Goal: Task Accomplishment & Management: Complete application form

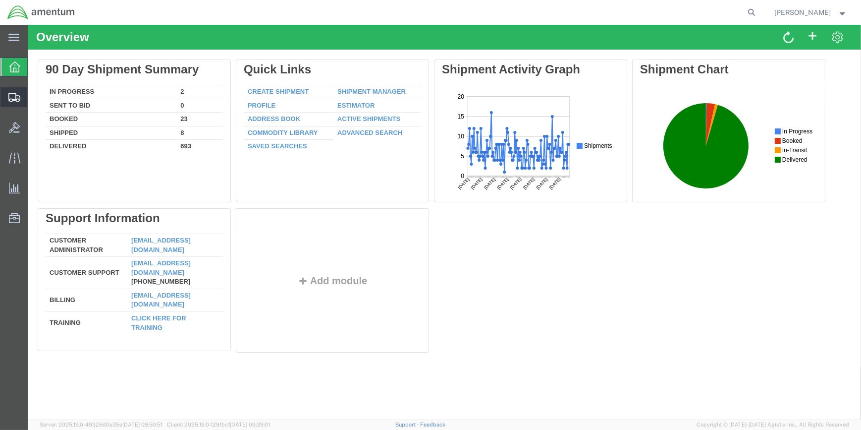
click at [0, 0] on span "Shipment Manager" at bounding box center [0, 0] width 0 height 0
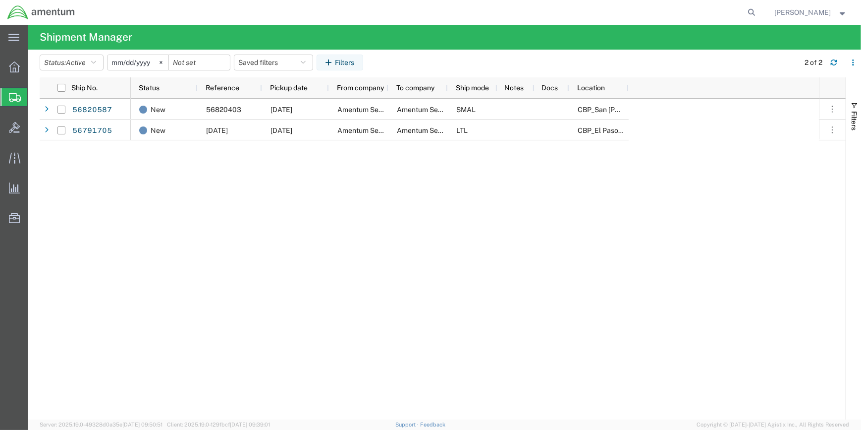
click at [0, 0] on span "Create Shipment" at bounding box center [0, 0] width 0 height 0
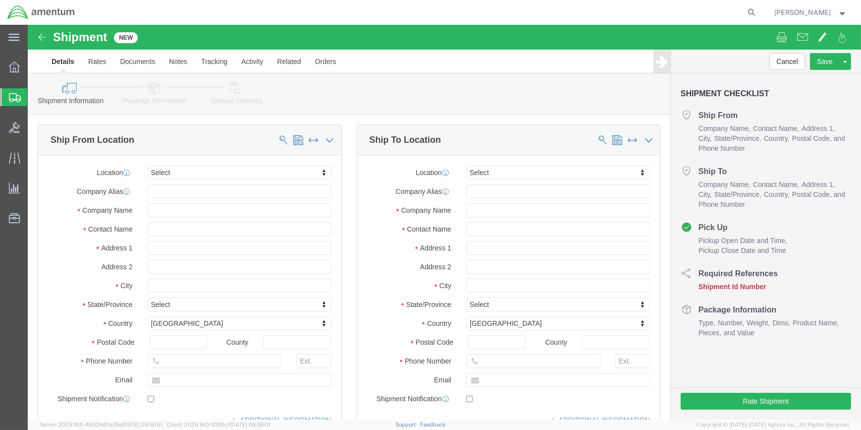
select select
type input "WSA"
select select "49914"
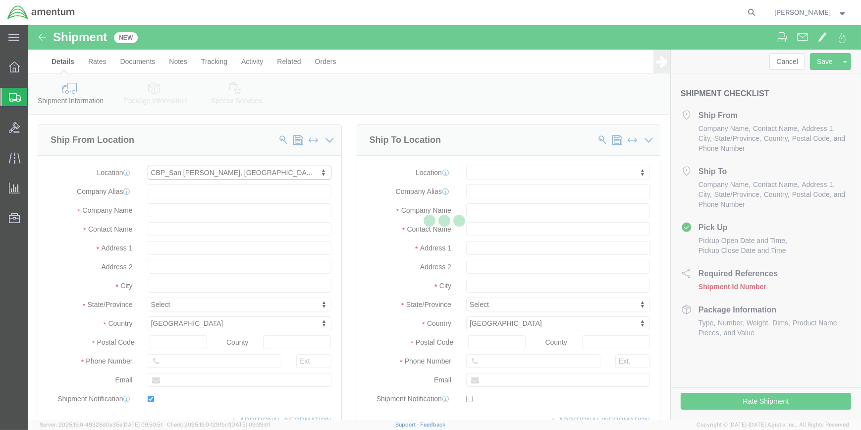
type input "[STREET_ADDRESS]"
type input "76904"
type input "[PHONE_NUMBER]"
type input "[PERSON_NAME][EMAIL_ADDRESS][PERSON_NAME][DOMAIN_NAME]"
checkbox input "true"
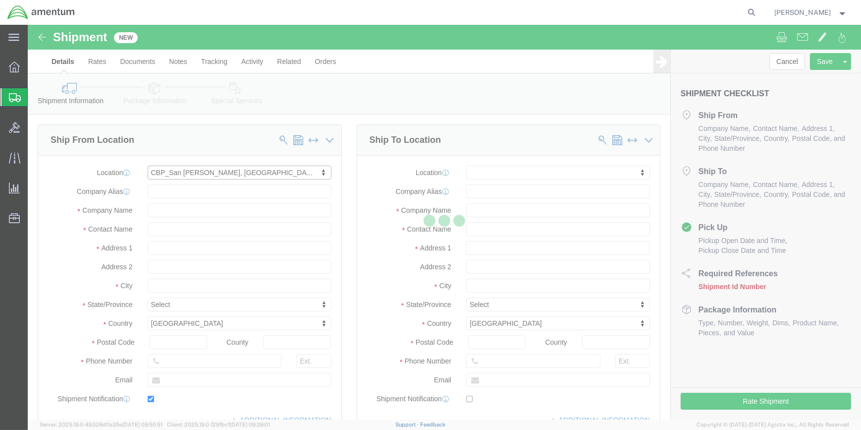
type input "Amentum Services, Inc"
type input "[PERSON_NAME]"
type input "San [PERSON_NAME]"
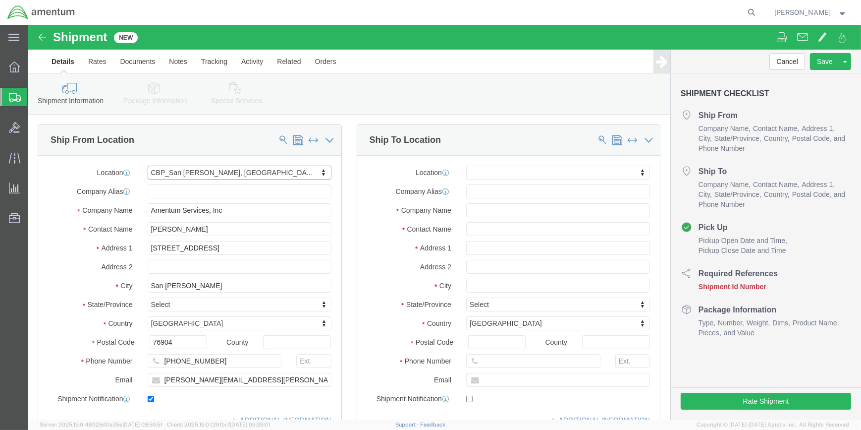
select select "[GEOGRAPHIC_DATA]"
drag, startPoint x: 175, startPoint y: 206, endPoint x: 111, endPoint y: 200, distance: 64.2
click div "[PERSON_NAME]"
click input "[PERSON_NAME]"
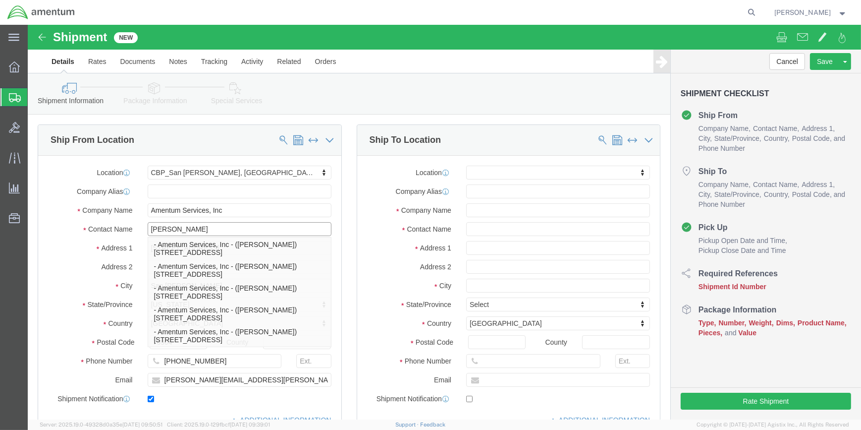
type input "[PERSON_NAME]"
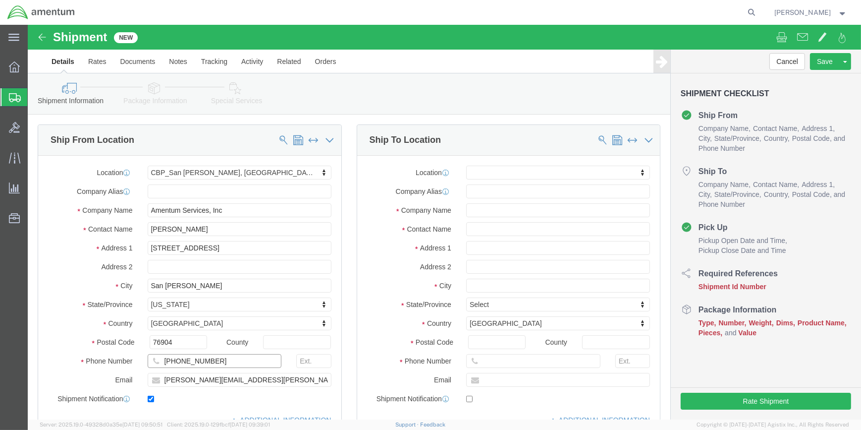
click input "[PHONE_NUMBER]"
type input "[PHONE_NUMBER]"
click input "[PERSON_NAME][EMAIL_ADDRESS][PERSON_NAME][DOMAIN_NAME]"
drag, startPoint x: 180, startPoint y: 353, endPoint x: 132, endPoint y: 354, distance: 48.1
click input "[PERSON_NAME][EMAIL_ADDRESS][PERSON_NAME][DOMAIN_NAME]"
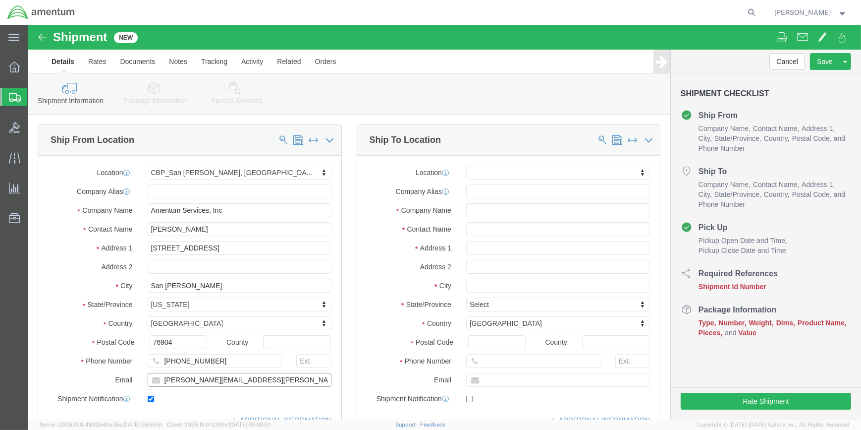
type input "[PERSON_NAME][EMAIL_ADDRESS][PERSON_NAME][DOMAIN_NAME]"
click input "text"
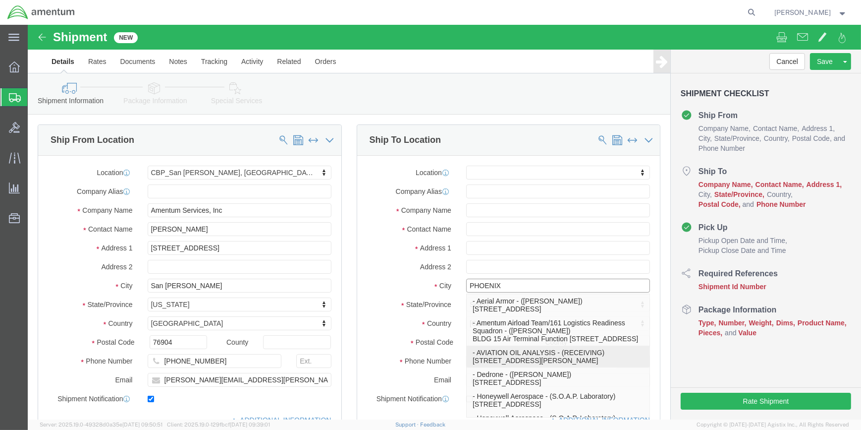
scroll to position [45, 0]
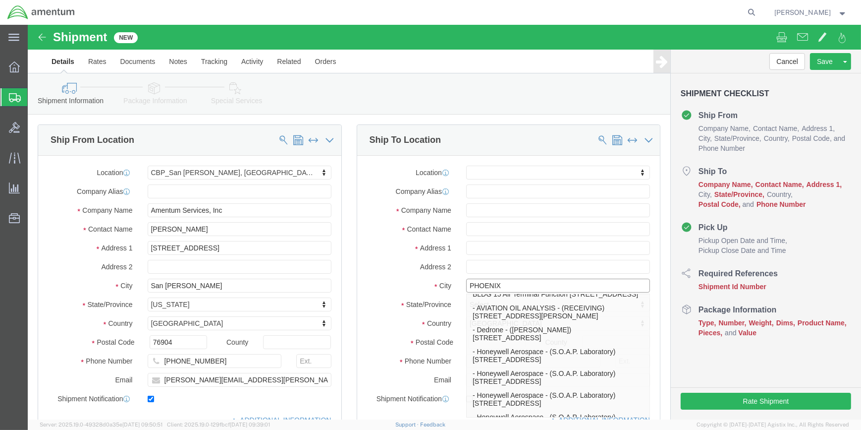
type input "PHOENIX"
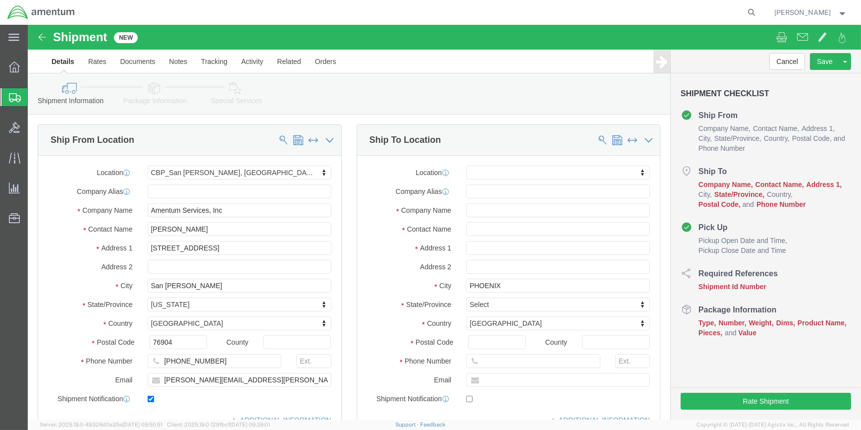
click div "Shipment Checklist Ship From Company Name Contact Name Address 1 City State/Pro…"
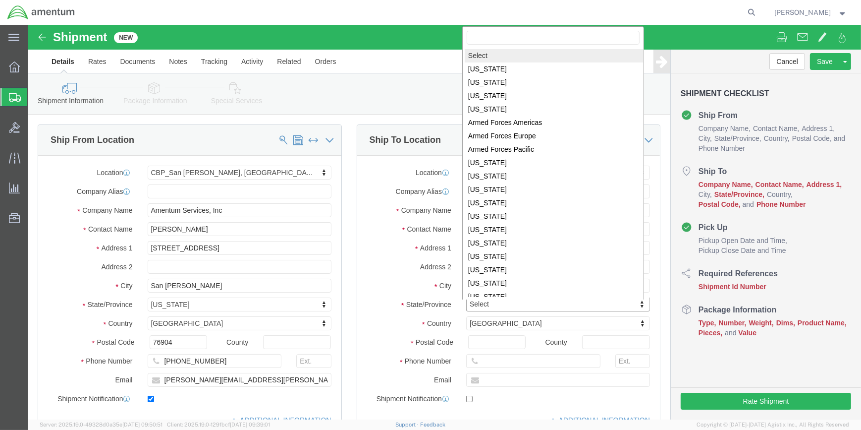
scroll to position [1, 0]
select select
select select "AZ"
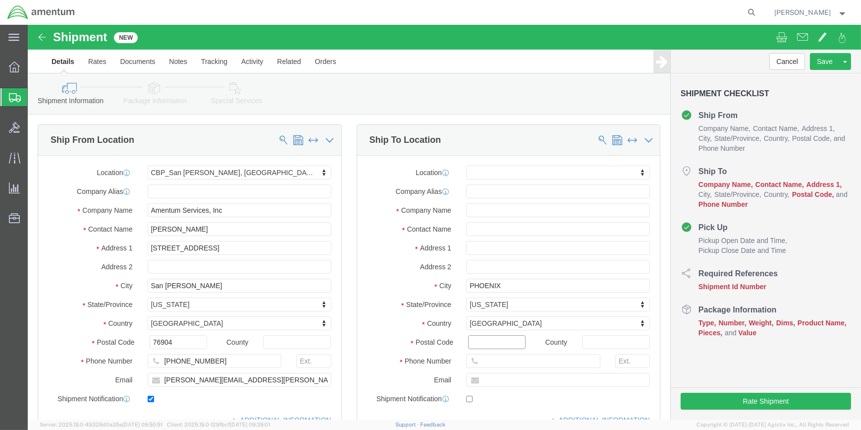
click input "Postal Code"
type input "85034"
select select
click input "text"
type input "CUTTER AVIATION-[GEOGRAPHIC_DATA]"
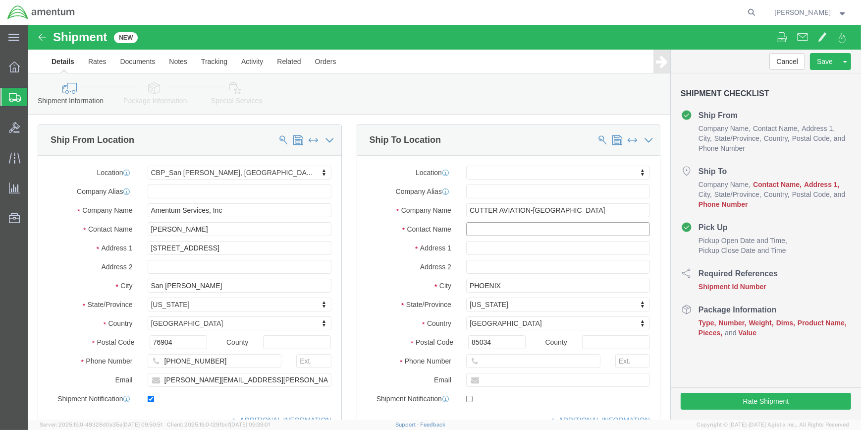
click input "text"
type input "REF PO# CBP0044206"
click input "text"
type input "[STREET_ADDRESS]"
select select
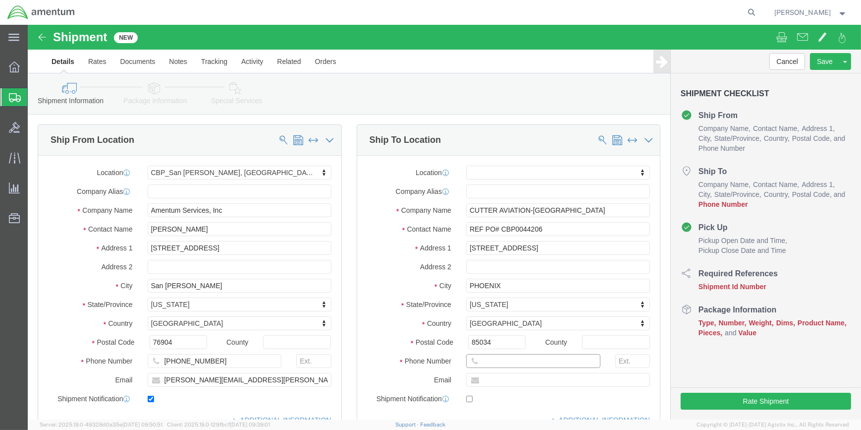
click input "text"
type input "[PHONE_NUMBER]"
drag, startPoint x: 438, startPoint y: 202, endPoint x: 515, endPoint y: 203, distance: 77.3
click input "REF PO# CBP0044206"
click div "Ship To Location"
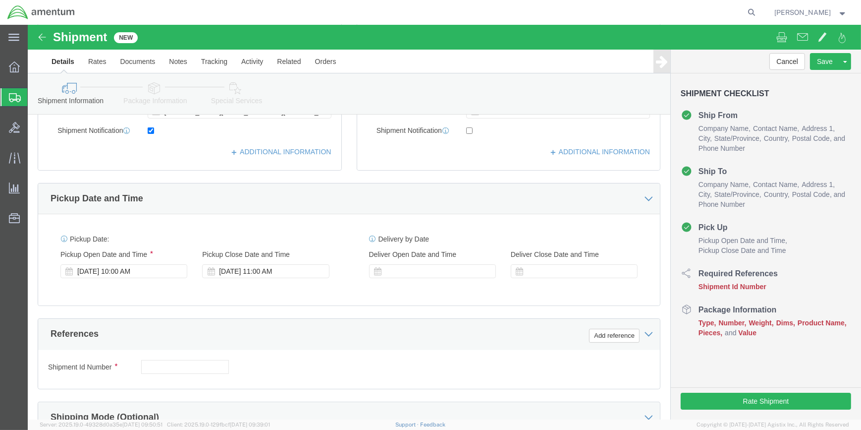
scroll to position [270, 0]
click button "Add reference"
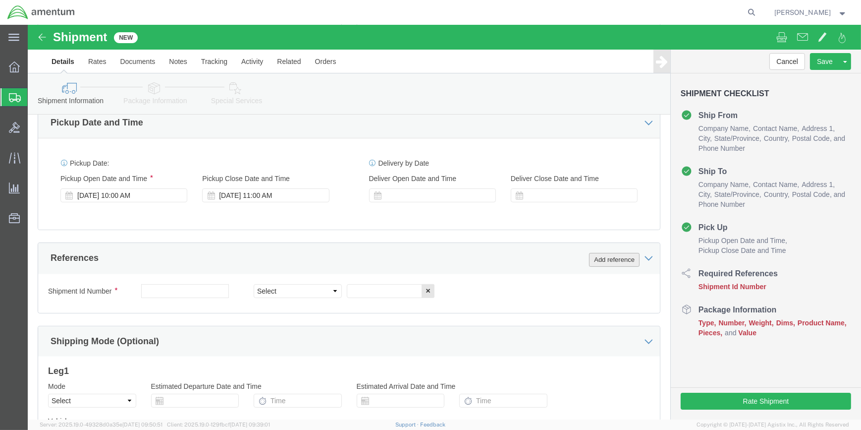
scroll to position [360, 0]
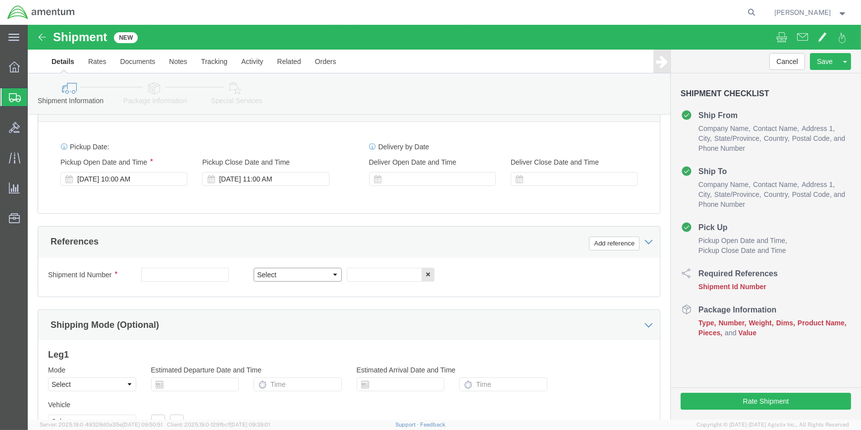
click select "Select Account Type Activity ID Airline Appointment Number ASN Batch Request # …"
select select "DEPT"
click select "Select Account Type Activity ID Airline Appointment Number ASN Batch Request # …"
click input "text"
type input "CBP"
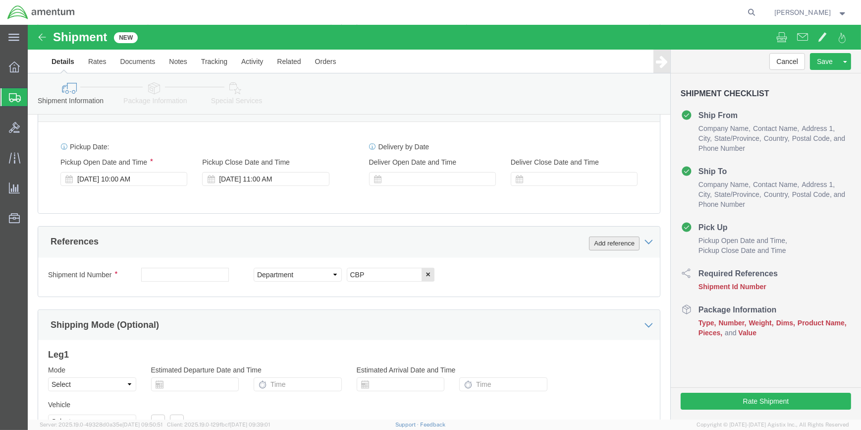
drag, startPoint x: 590, startPoint y: 220, endPoint x: 560, endPoint y: 228, distance: 30.9
click button "Add reference"
click select "Select Account Type Activity ID Airline Appointment Number ASN Batch Request # …"
select select "CUSTREF"
click select "Select Account Type Activity ID Airline Appointment Number ASN Batch Request # …"
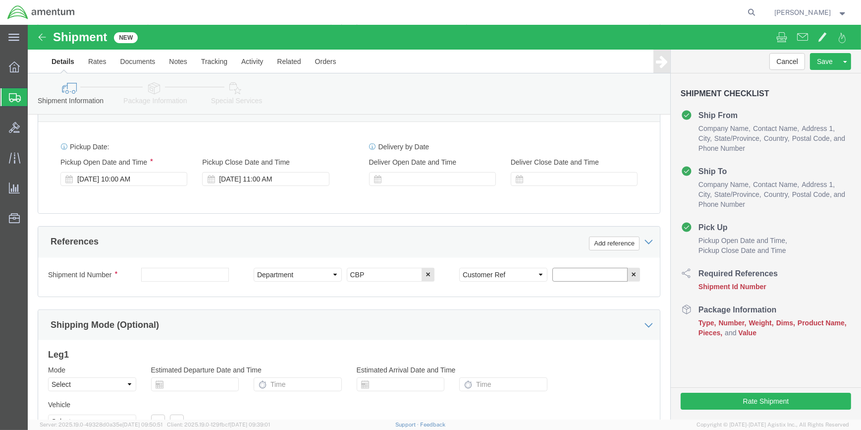
click input "text"
paste input "REF PO# CBP0044206"
type input "REF PO# CBP0044206"
click button "Add reference"
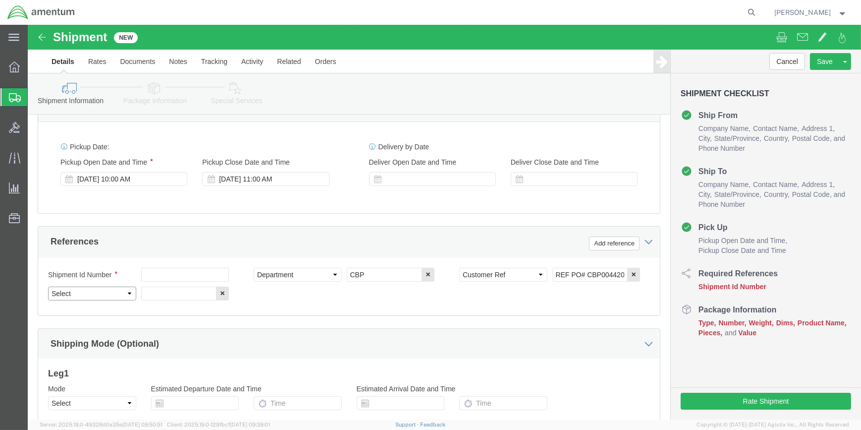
click select "Select Account Type Activity ID Airline Appointment Number ASN Batch Request # …"
select select "PROJNUM"
click select "Select Account Type Activity ID Airline Appointment Number ASN Batch Request # …"
drag, startPoint x: 149, startPoint y: 270, endPoint x: 182, endPoint y: 277, distance: 33.9
click input "text"
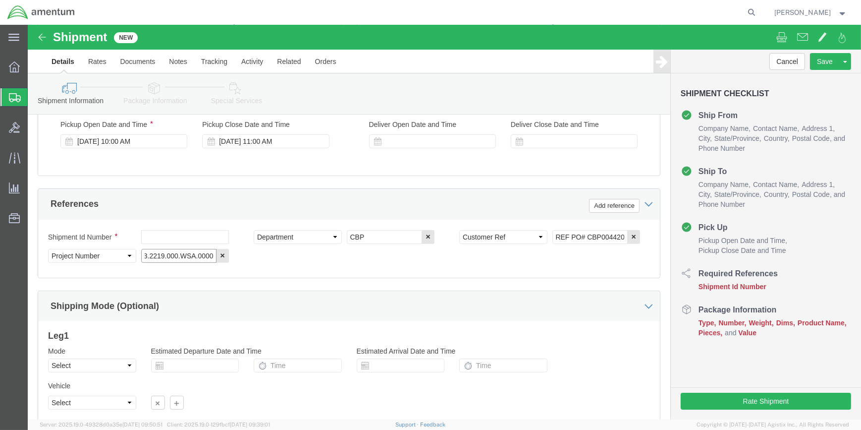
scroll to position [475, 0]
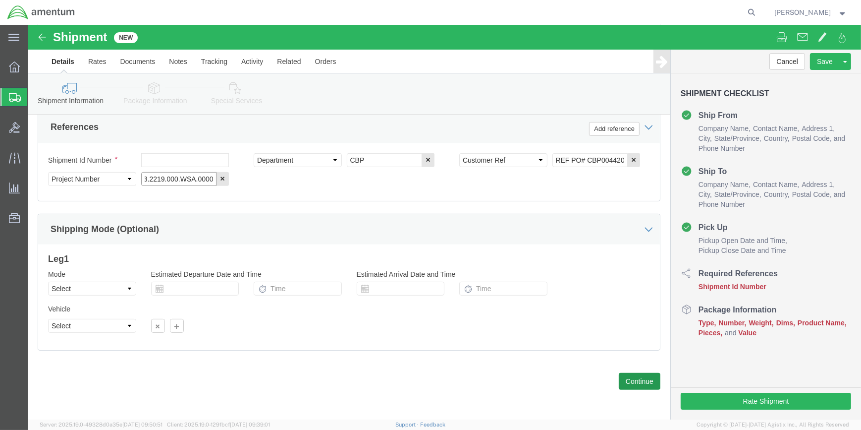
type input "6118.03.03.2219.000.WSA.0000"
click button "Continue"
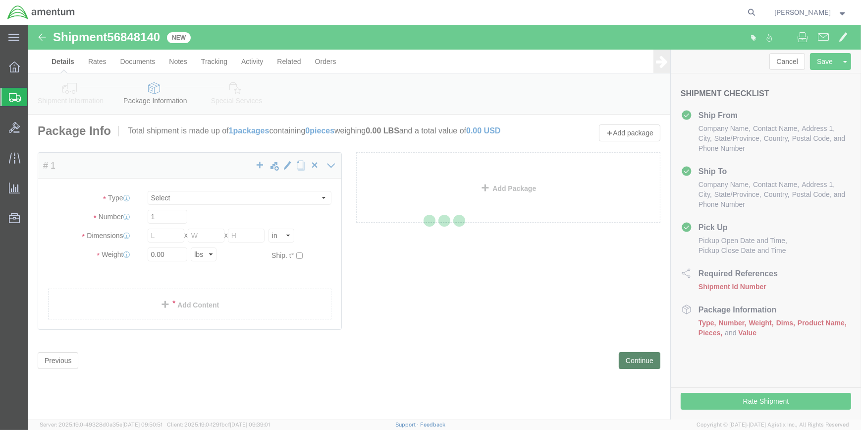
select select "CBOX"
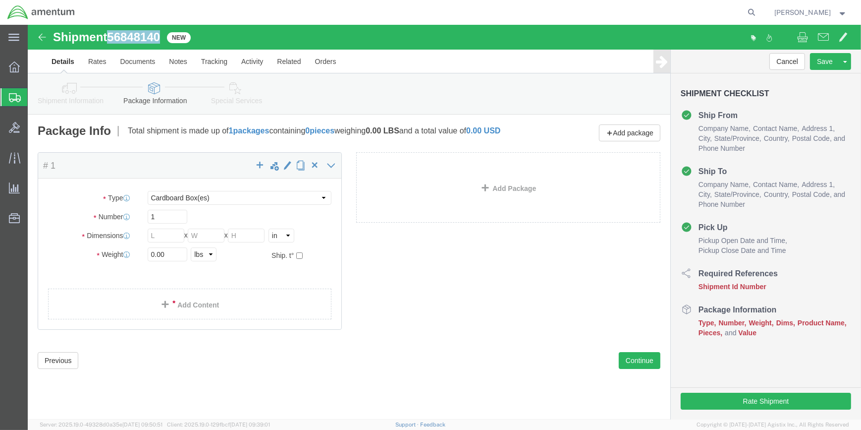
drag, startPoint x: 84, startPoint y: 11, endPoint x: 128, endPoint y: 14, distance: 44.7
click span "56848140"
drag, startPoint x: 128, startPoint y: 14, endPoint x: 123, endPoint y: 14, distance: 5.5
copy span "56848140"
click icon
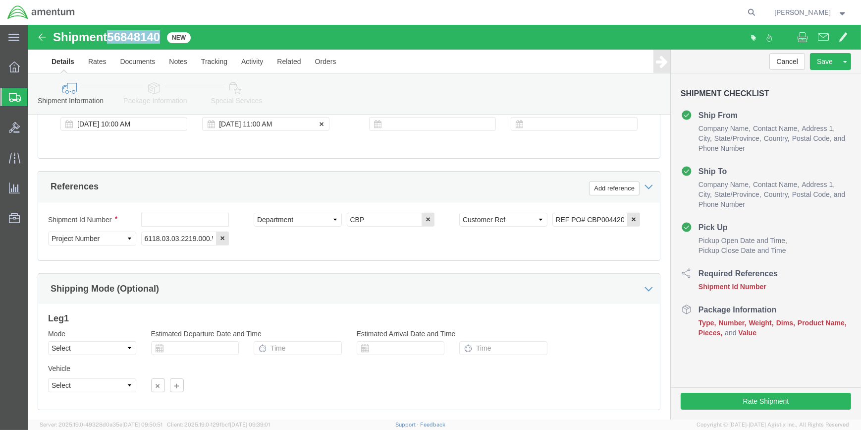
scroll to position [450, 0]
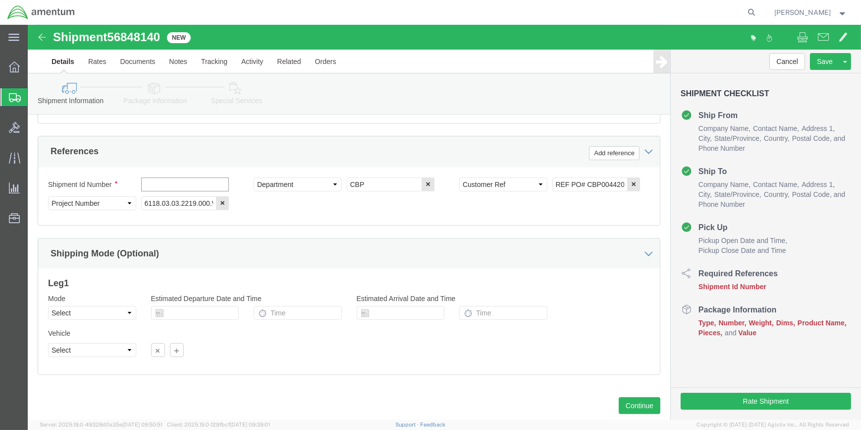
click input "text"
paste input "56848140"
type input "56848140"
click button "Continue"
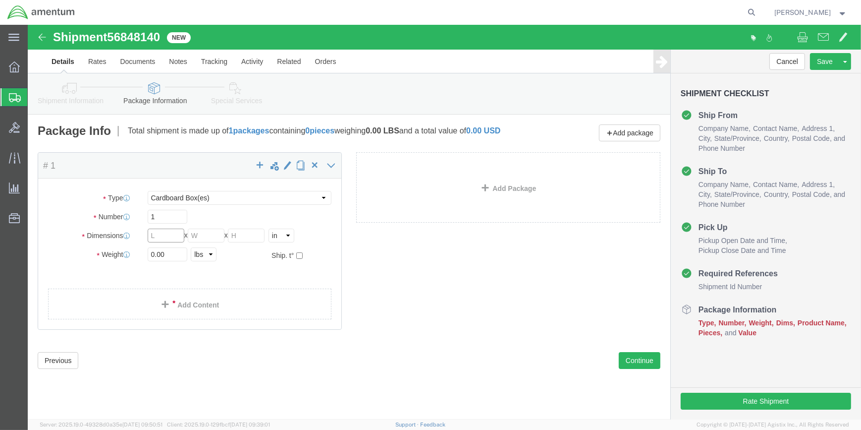
click input "text"
type input "40"
type input "8"
click input "0.00"
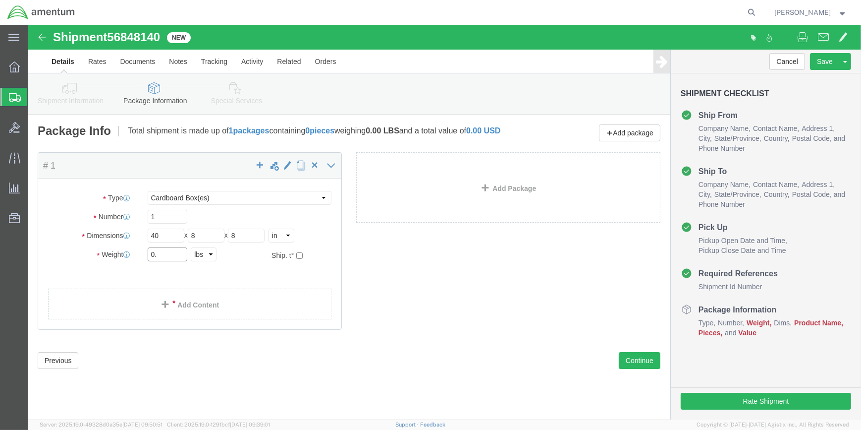
type input "0"
type input "15.5"
click span
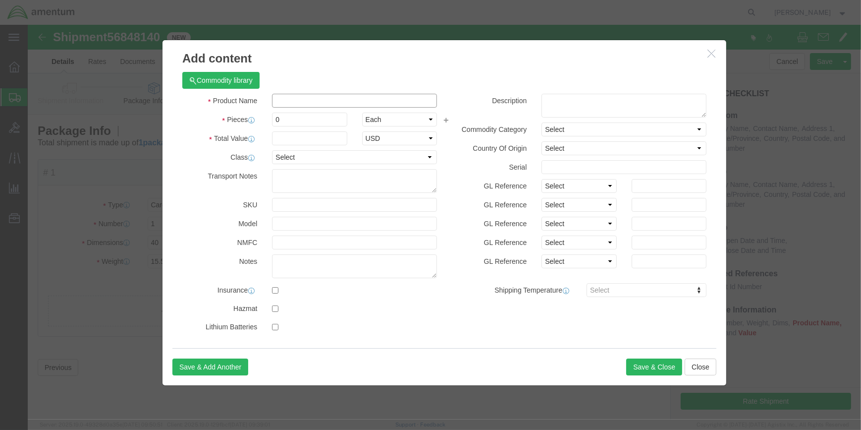
click input "text"
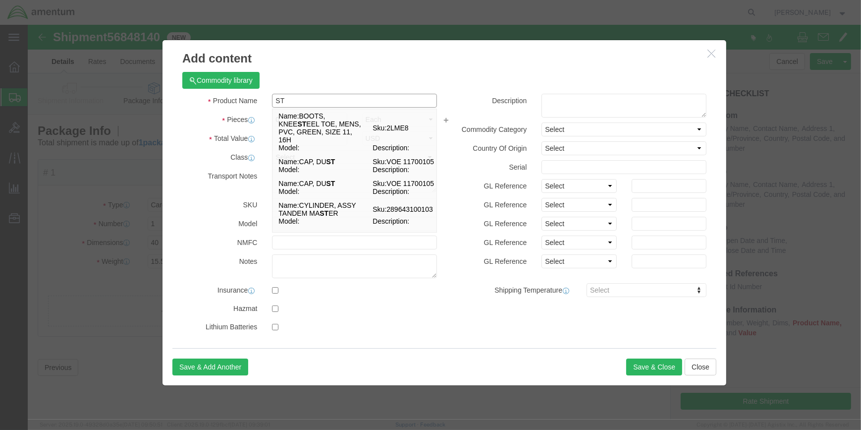
type input "S"
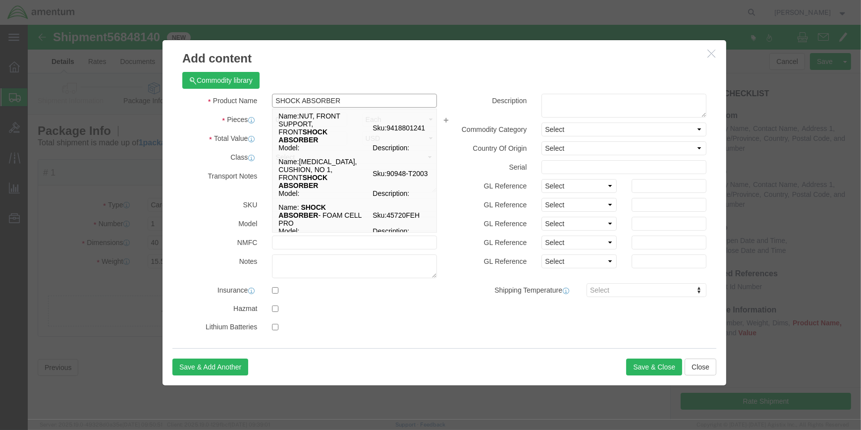
type input "SHOCK ABSORBER"
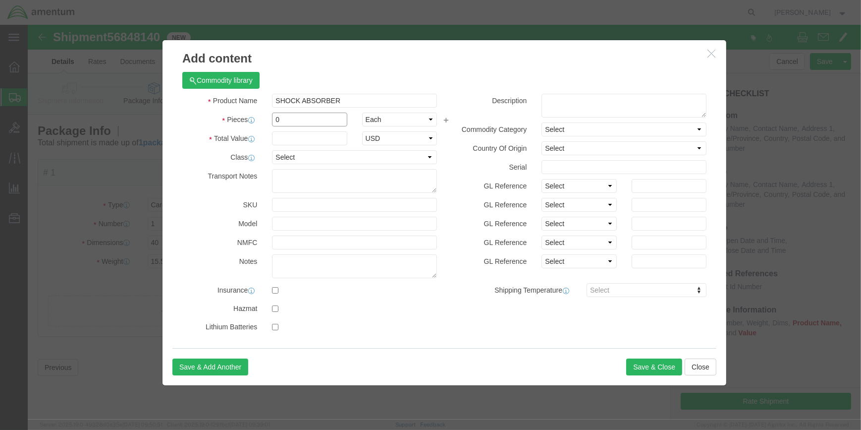
click input "0"
type input "1"
click input "text"
type input "1000"
click input "text"
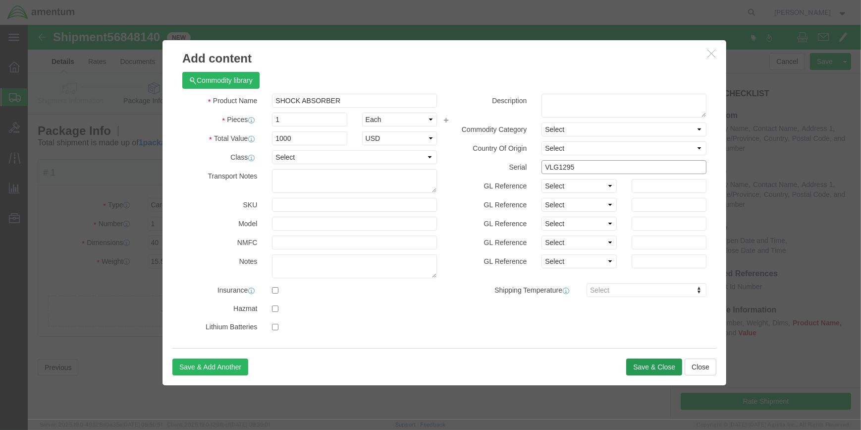
type input "VLG1295"
click button "Save & Close"
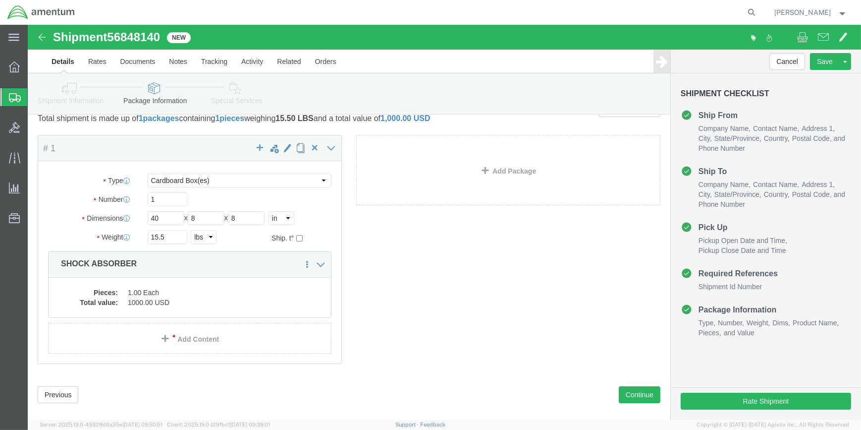
scroll to position [37, 0]
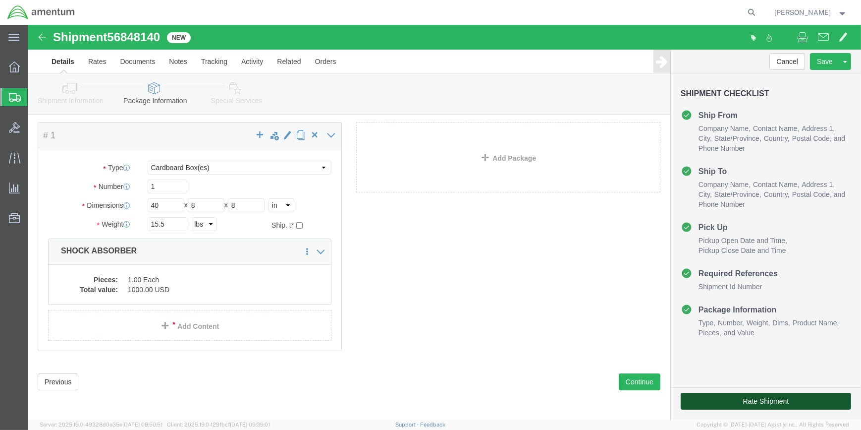
drag, startPoint x: 688, startPoint y: 377, endPoint x: 627, endPoint y: 370, distance: 61.9
click button "Rate Shipment"
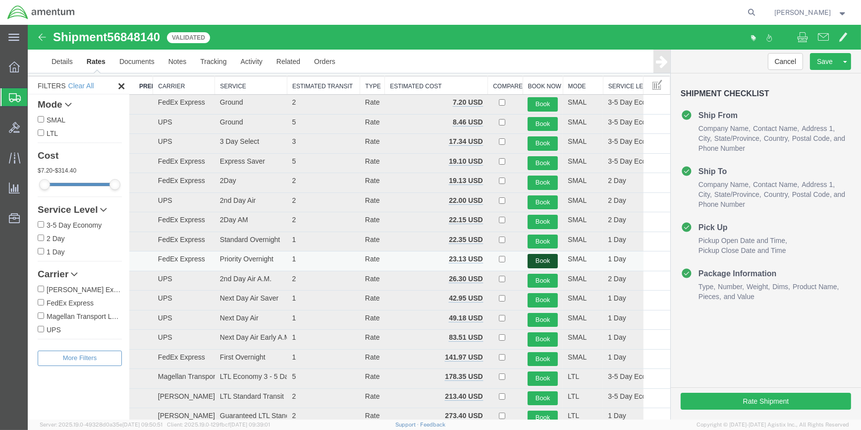
click at [543, 256] on button "Book" at bounding box center [543, 261] width 30 height 14
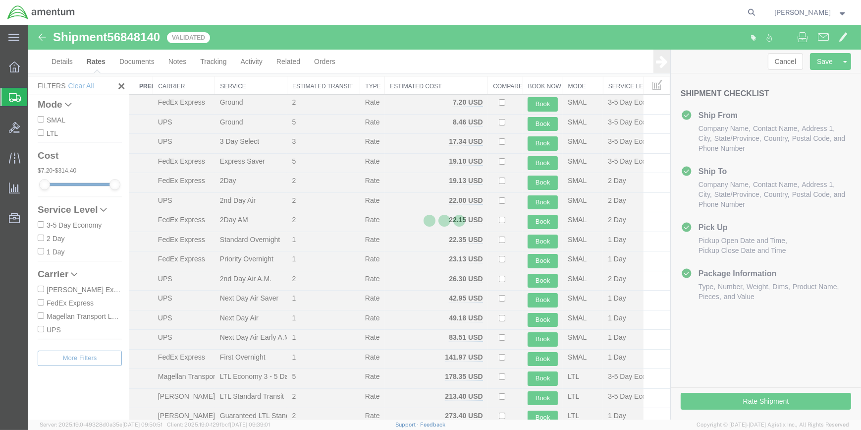
scroll to position [0, 0]
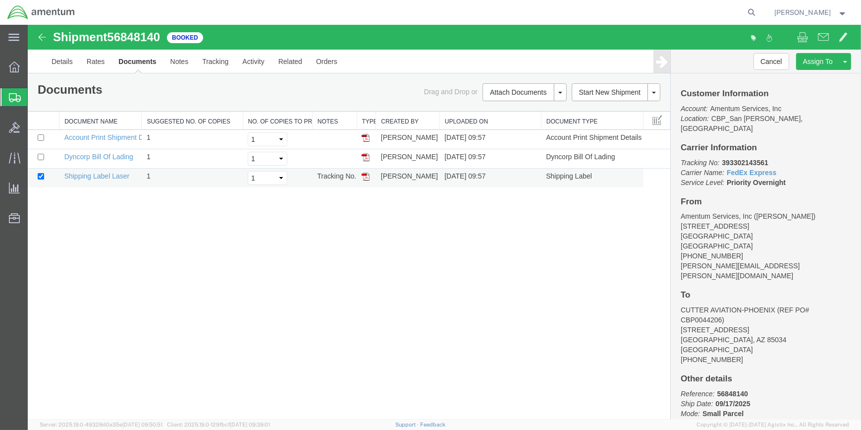
click at [367, 176] on img at bounding box center [366, 176] width 8 height 8
